Goal: Find specific page/section: Find specific page/section

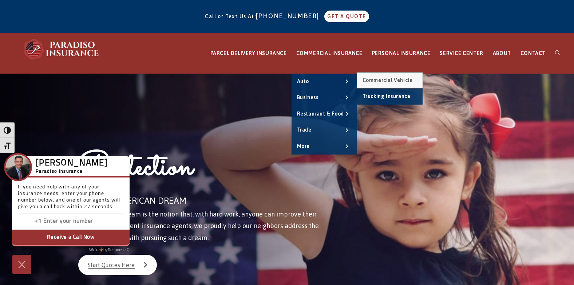
click at [395, 82] on span "Commercial Vehicle" at bounding box center [387, 80] width 50 height 6
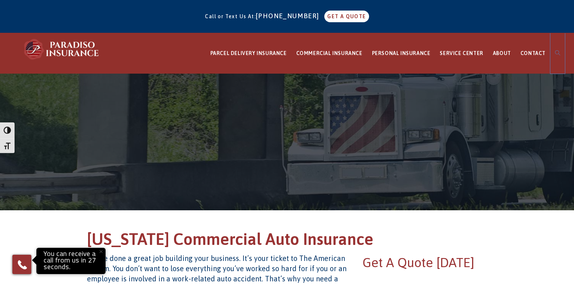
click at [555, 53] on link "Toggle website search" at bounding box center [557, 53] width 15 height 40
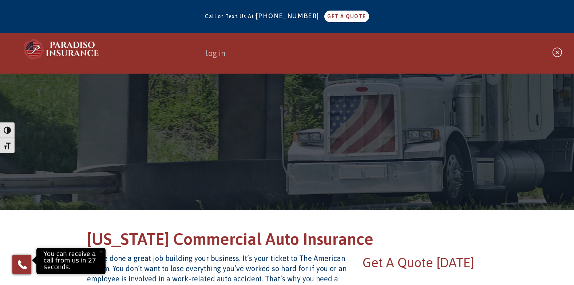
type input "log in"
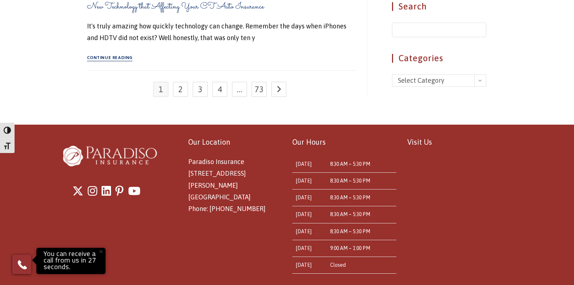
scroll to position [755, 0]
